Goal: Find contact information: Find contact information

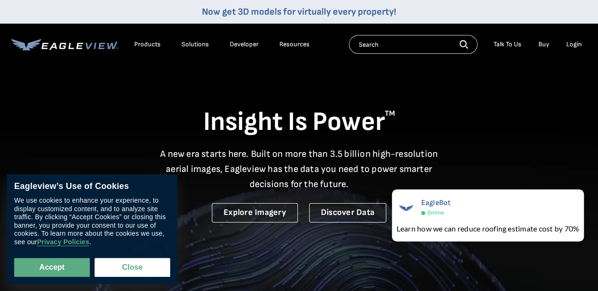
click at [505, 45] on div "Talk To Us" at bounding box center [508, 44] width 28 height 9
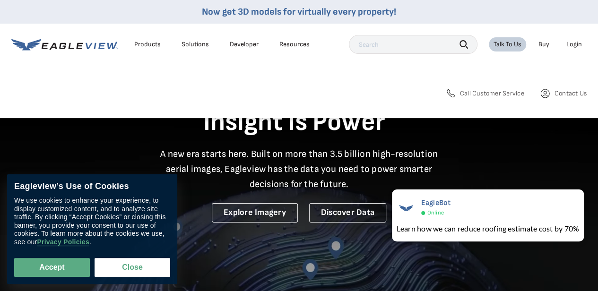
click at [469, 95] on span "Call Customer Service" at bounding box center [492, 93] width 64 height 9
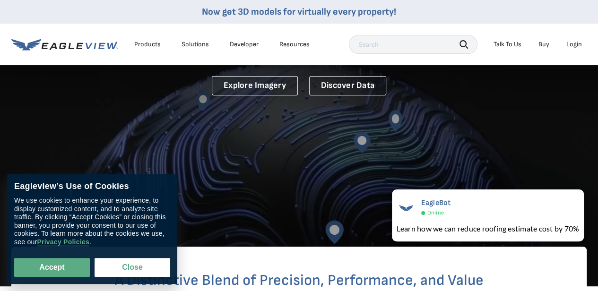
scroll to position [142, 0]
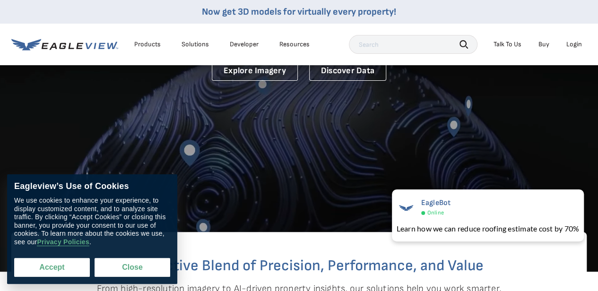
click at [51, 270] on button "Accept" at bounding box center [52, 267] width 76 height 19
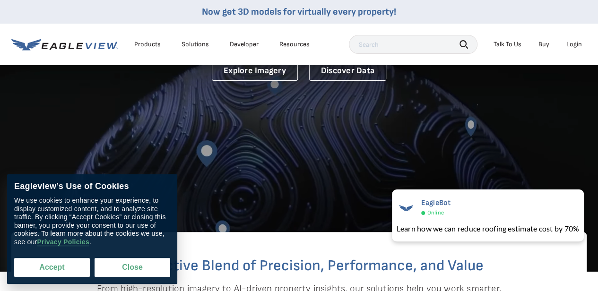
checkbox input "true"
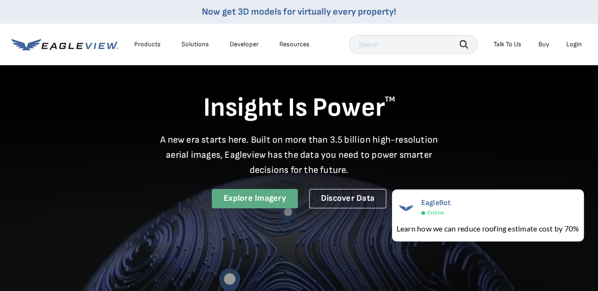
scroll to position [0, 0]
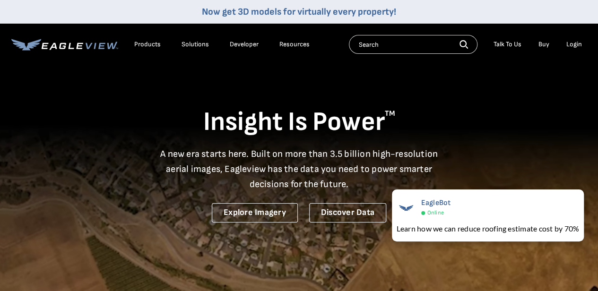
click at [391, 52] on input "text" at bounding box center [413, 44] width 129 height 19
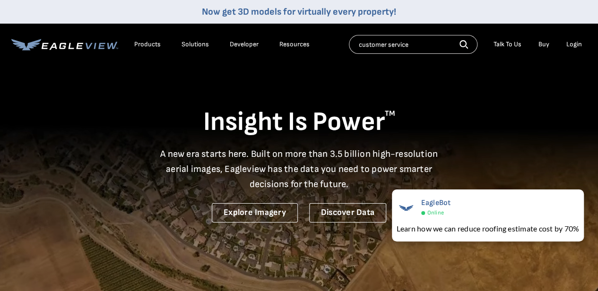
type input "customer service"
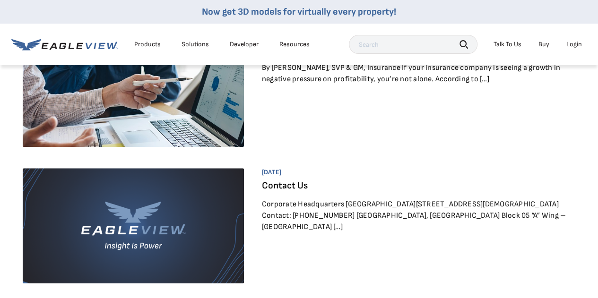
scroll to position [95, 0]
